Goal: Information Seeking & Learning: Learn about a topic

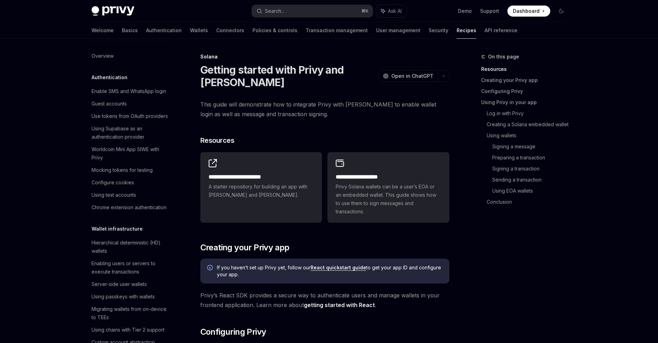
click at [322, 8] on button "Search... ⌘ K" at bounding box center [312, 11] width 121 height 12
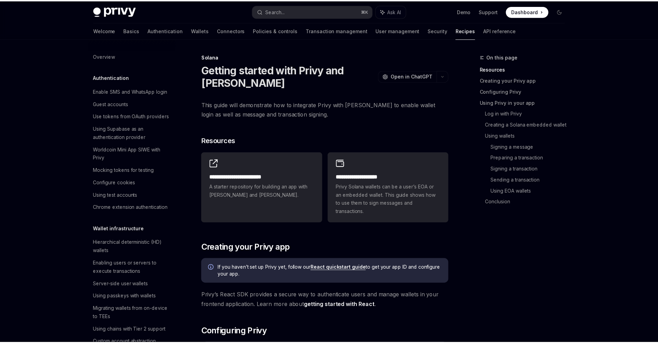
scroll to position [682, 0]
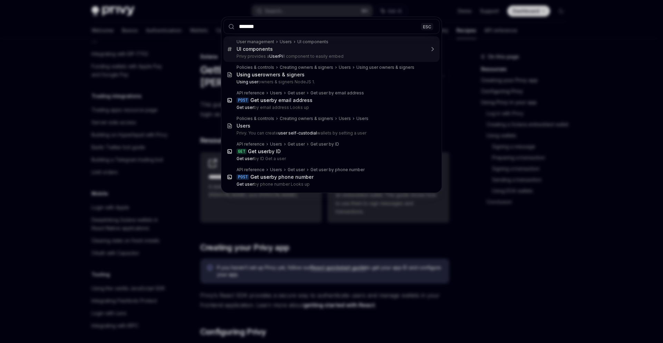
type input "********"
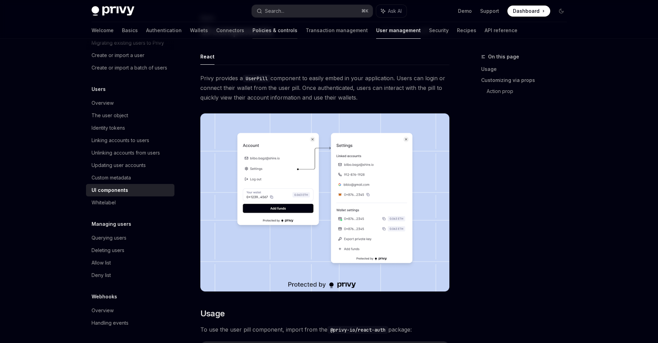
scroll to position [57, 0]
click at [117, 200] on div "Whitelabel" at bounding box center [131, 202] width 79 height 8
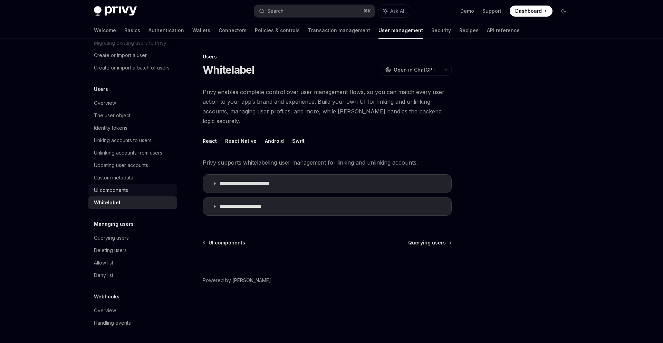
click at [127, 183] on link "Custom metadata" at bounding box center [132, 177] width 88 height 12
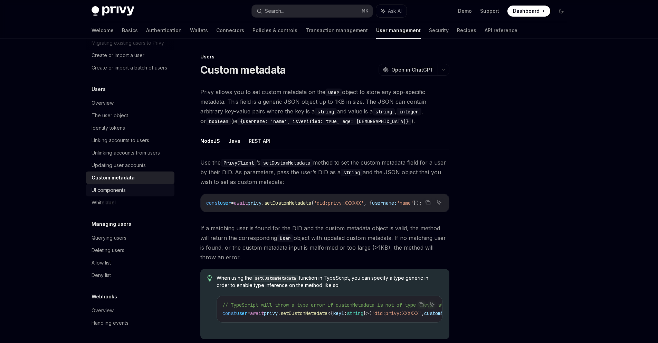
click at [127, 189] on div "UI components" at bounding box center [131, 190] width 79 height 8
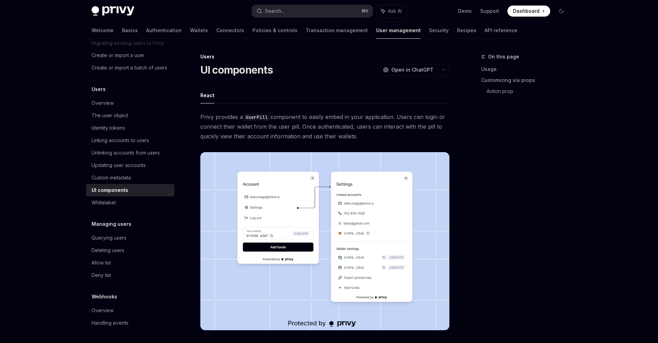
type textarea "*"
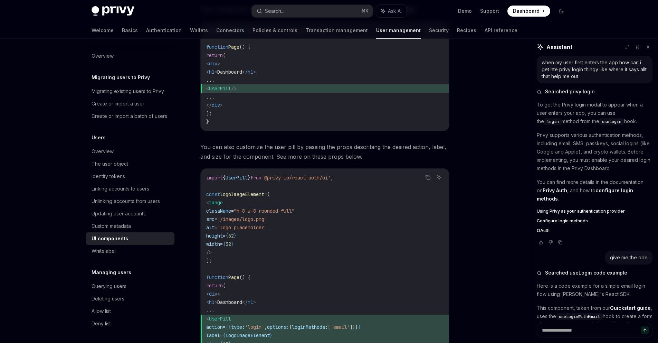
scroll to position [1374, 0]
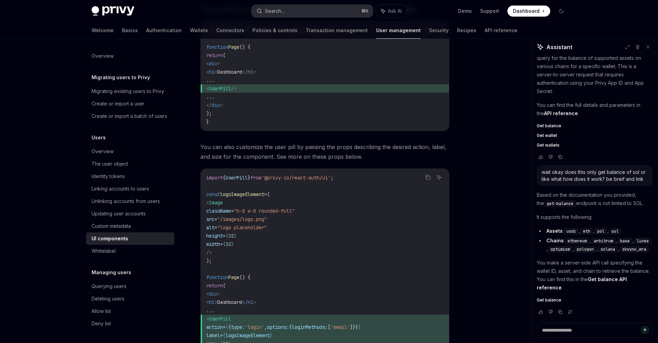
click at [298, 8] on button "Search... ⌘ K" at bounding box center [312, 11] width 121 height 12
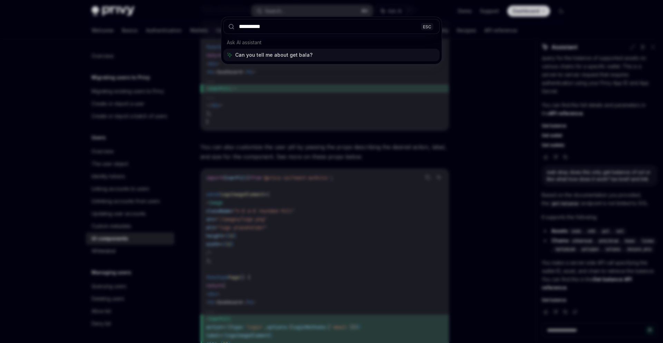
type input "**********"
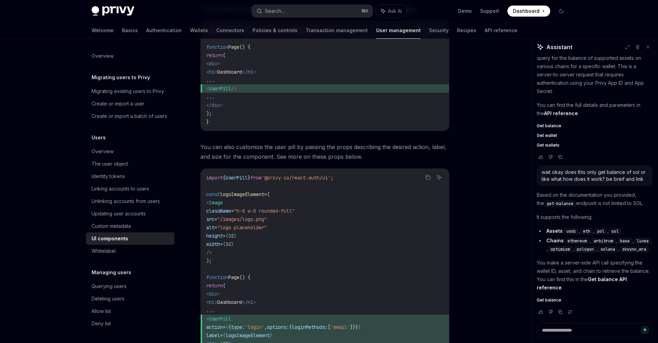
scroll to position [39, 0]
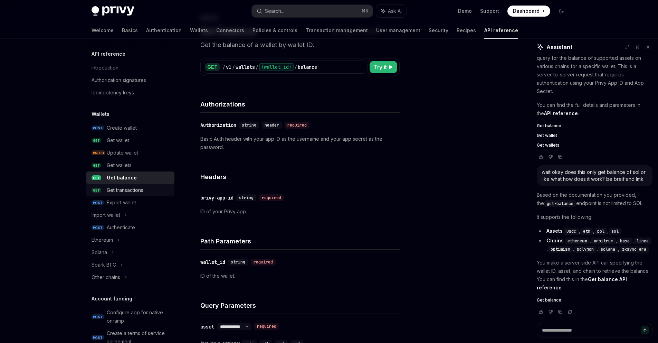
click at [120, 189] on div "Get transactions" at bounding box center [125, 190] width 37 height 8
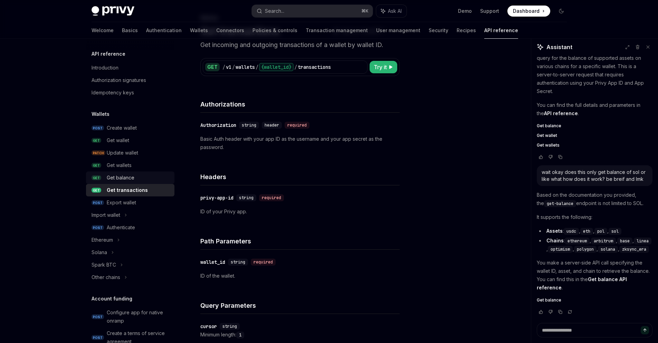
click at [131, 174] on div "Get balance" at bounding box center [121, 177] width 28 height 8
type textarea "*"
